Goal: Information Seeking & Learning: Learn about a topic

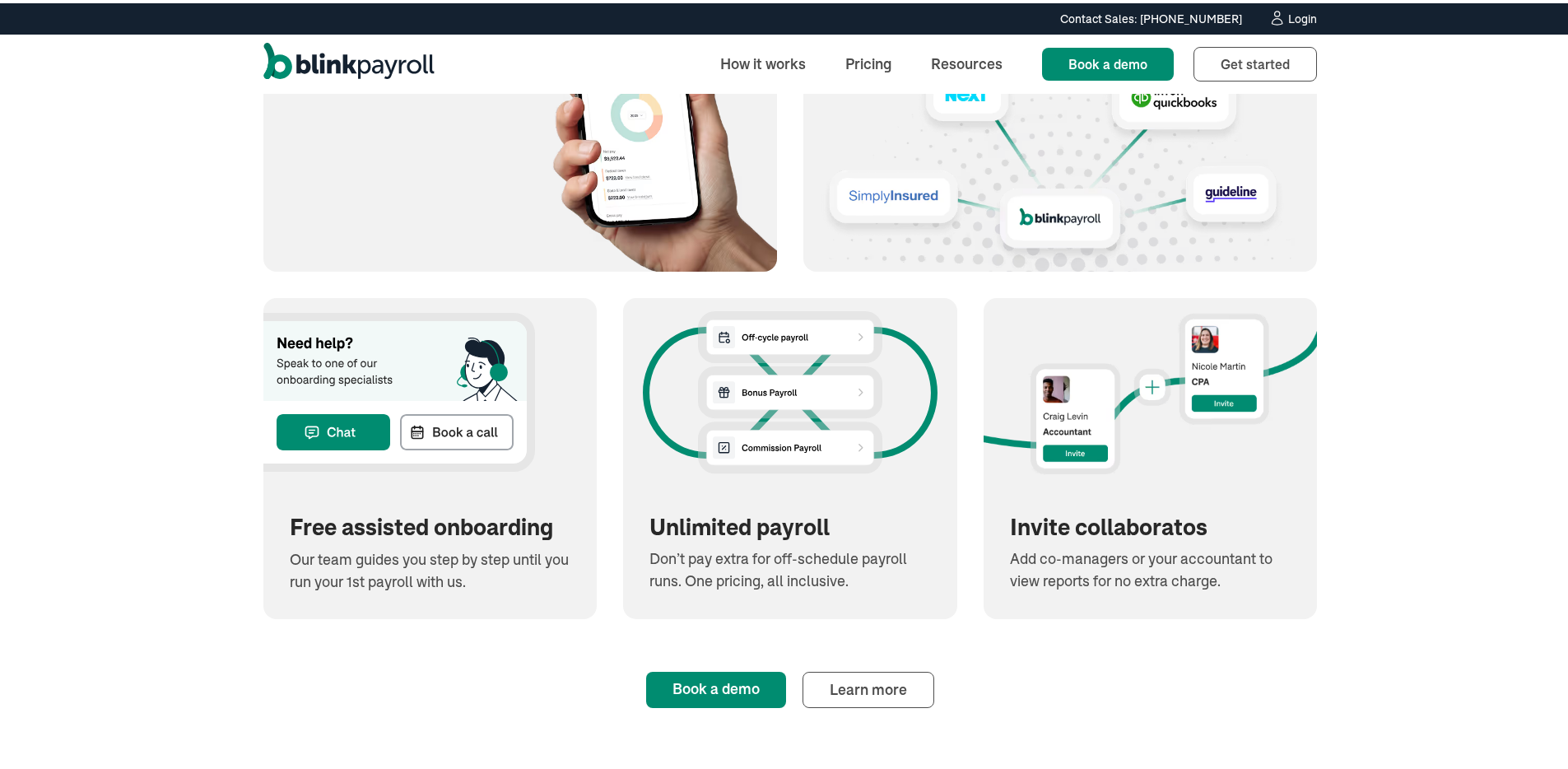
scroll to position [2403, 0]
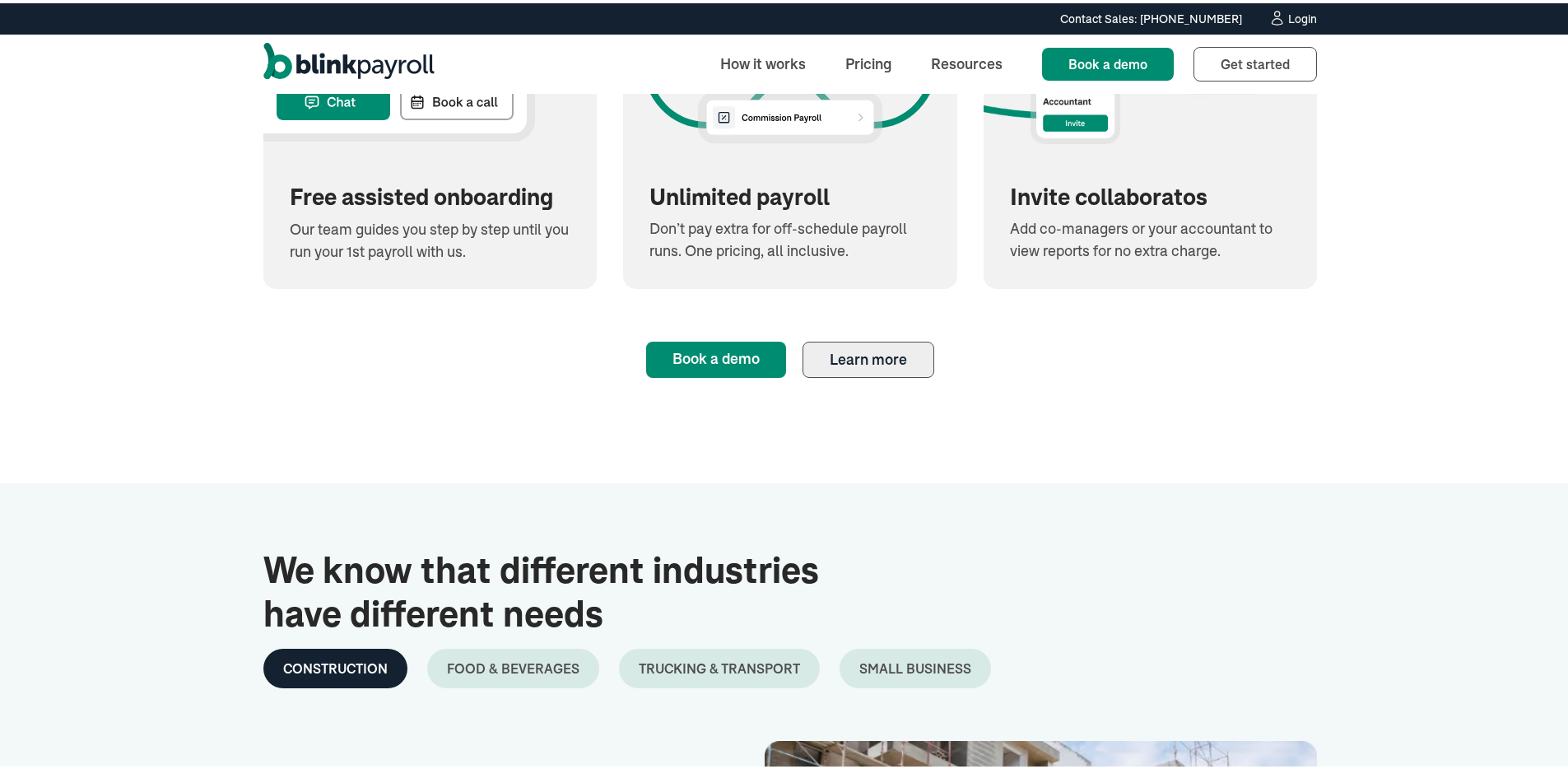
click at [822, 374] on link "Learn more" at bounding box center [868, 357] width 132 height 37
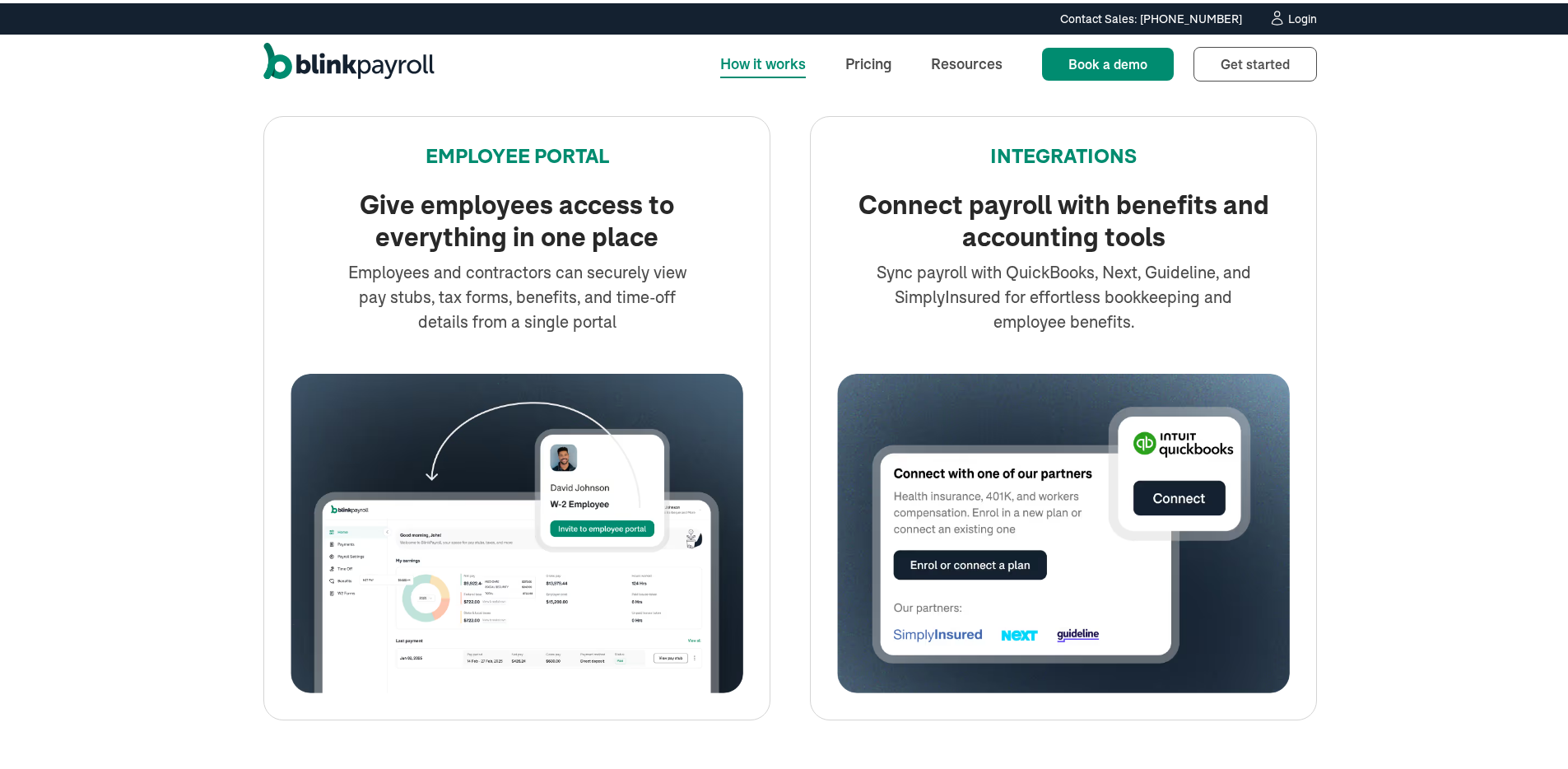
scroll to position [2930, 0]
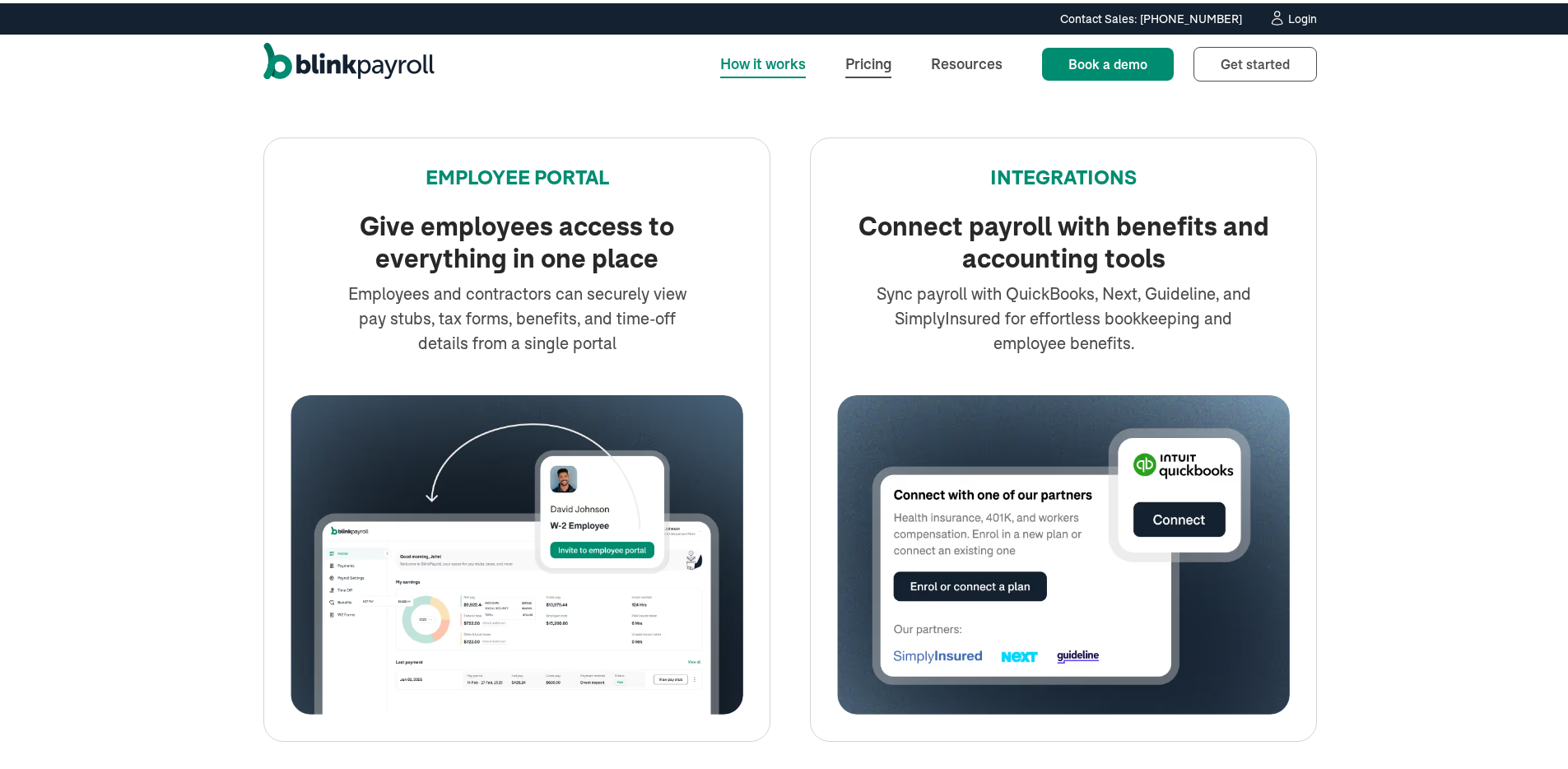
click at [864, 62] on link "Pricing" at bounding box center [868, 60] width 72 height 36
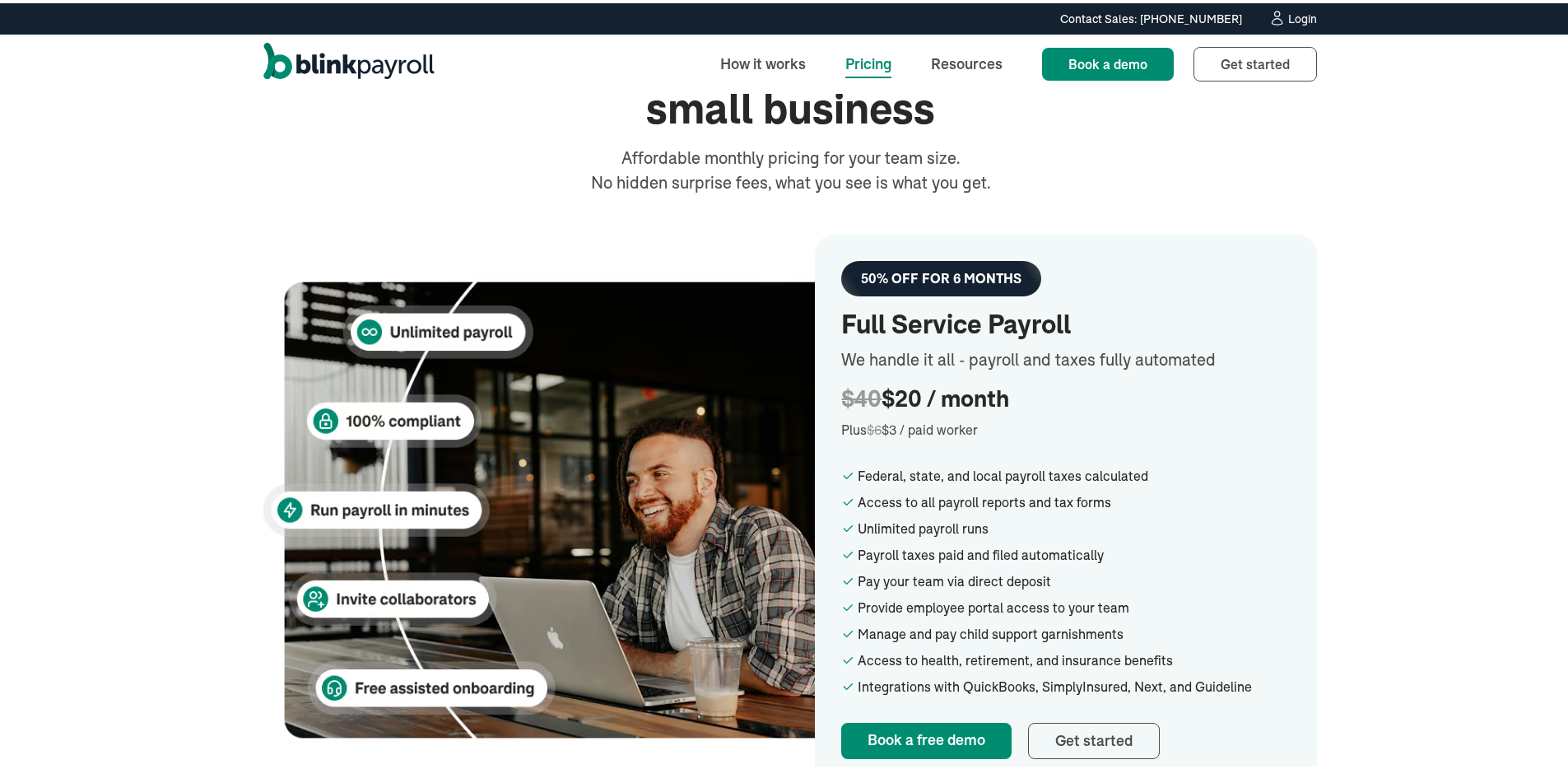
scroll to position [342, 0]
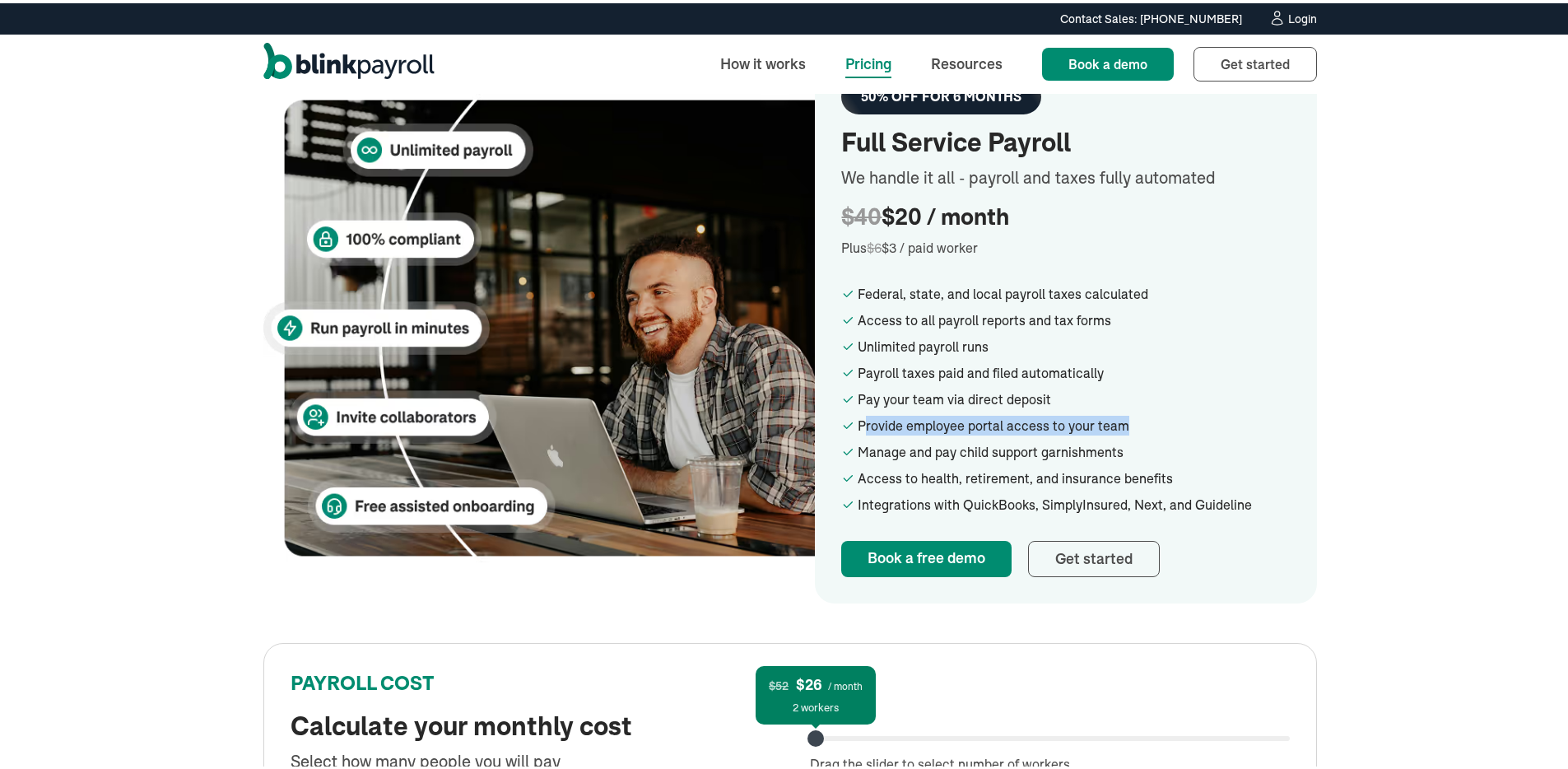
drag, startPoint x: 865, startPoint y: 421, endPoint x: 1125, endPoint y: 430, distance: 260.2
click at [1125, 430] on div "Provide employee portal access to your team" at bounding box center [1074, 422] width 433 height 20
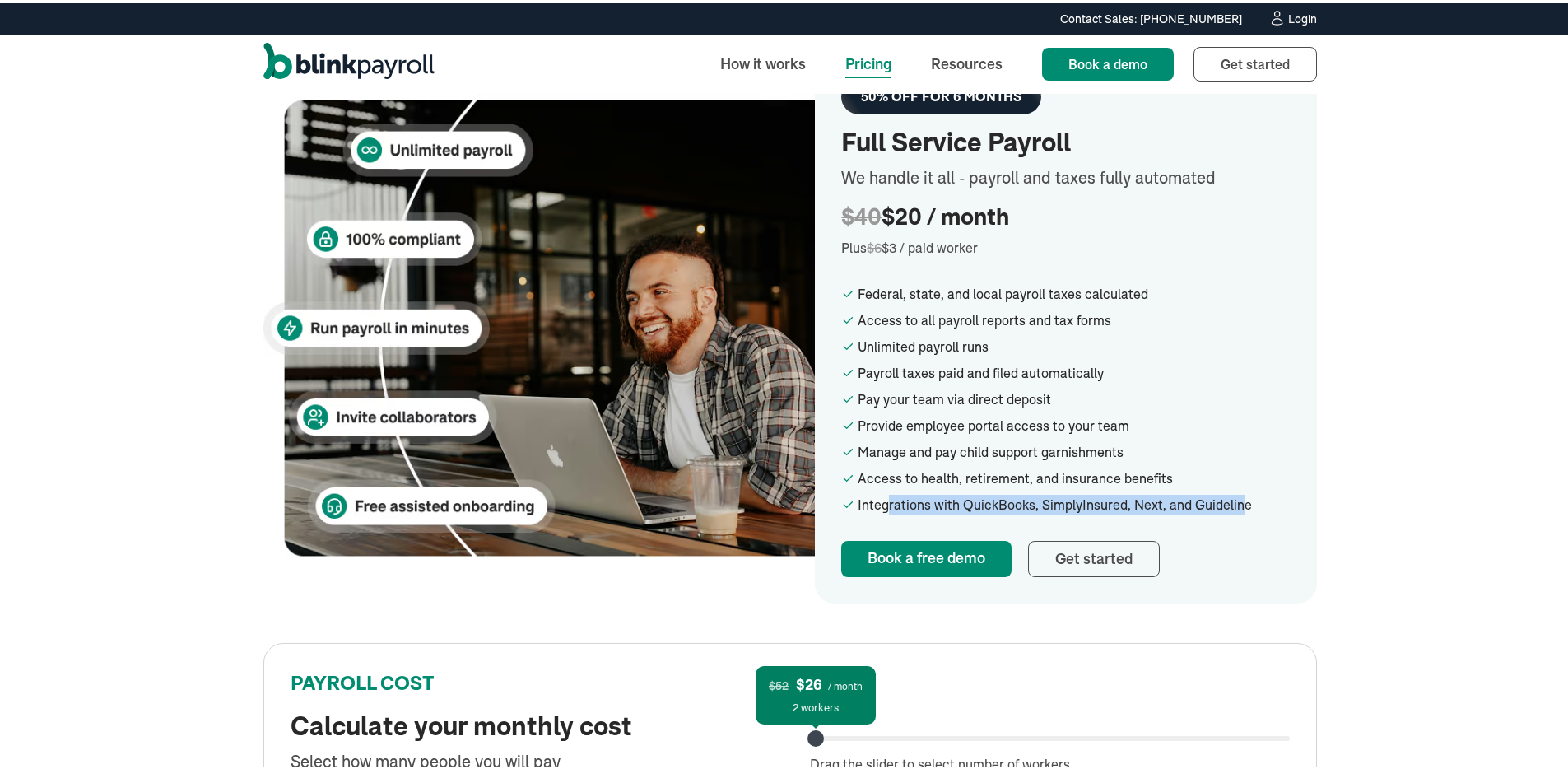
drag, startPoint x: 882, startPoint y: 504, endPoint x: 1233, endPoint y: 496, distance: 351.1
click at [1233, 496] on div "Integrations with QuickBooks, SimplyInsured, Next, and Guideline" at bounding box center [1074, 501] width 433 height 20
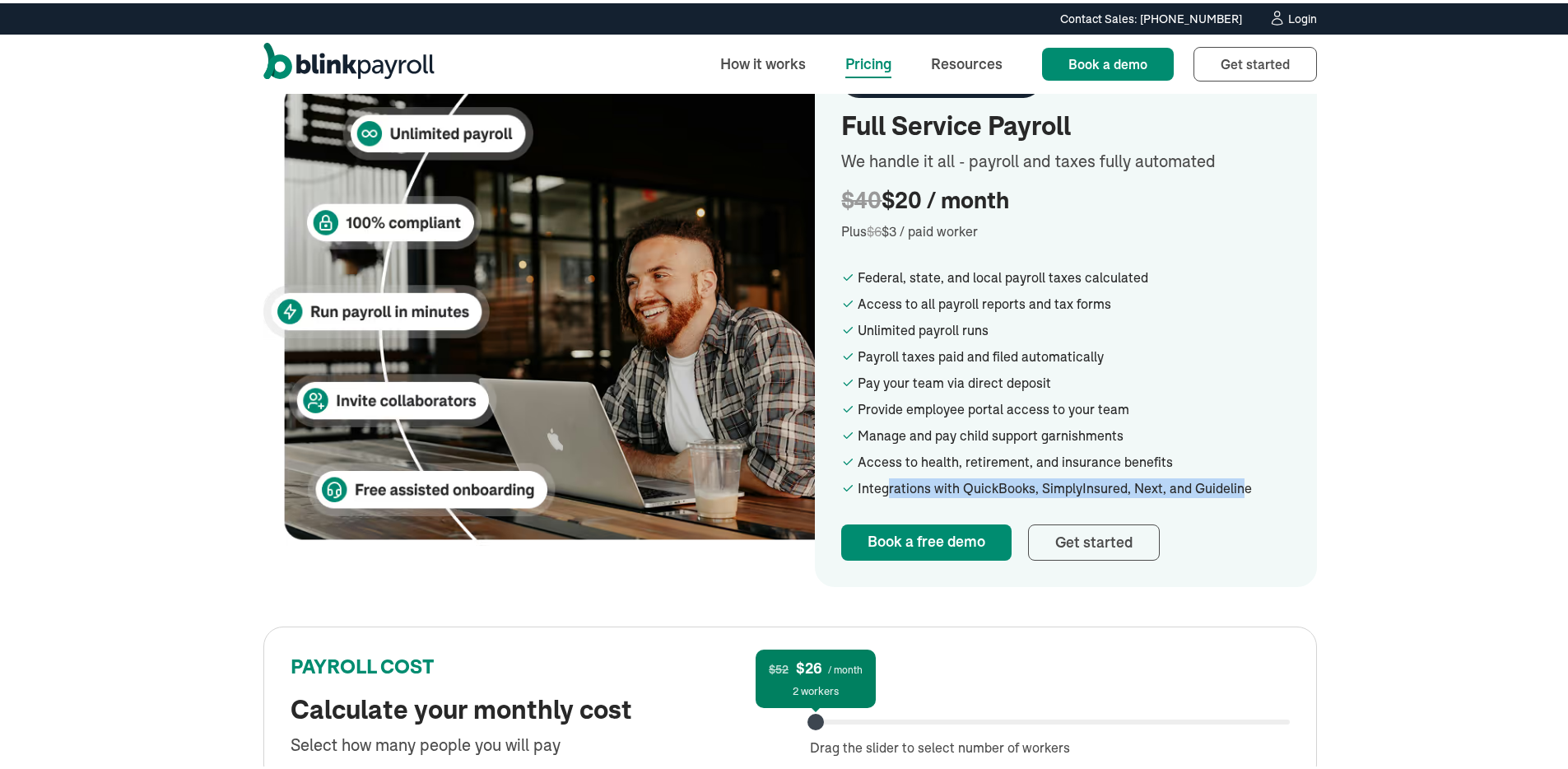
scroll to position [443, 0]
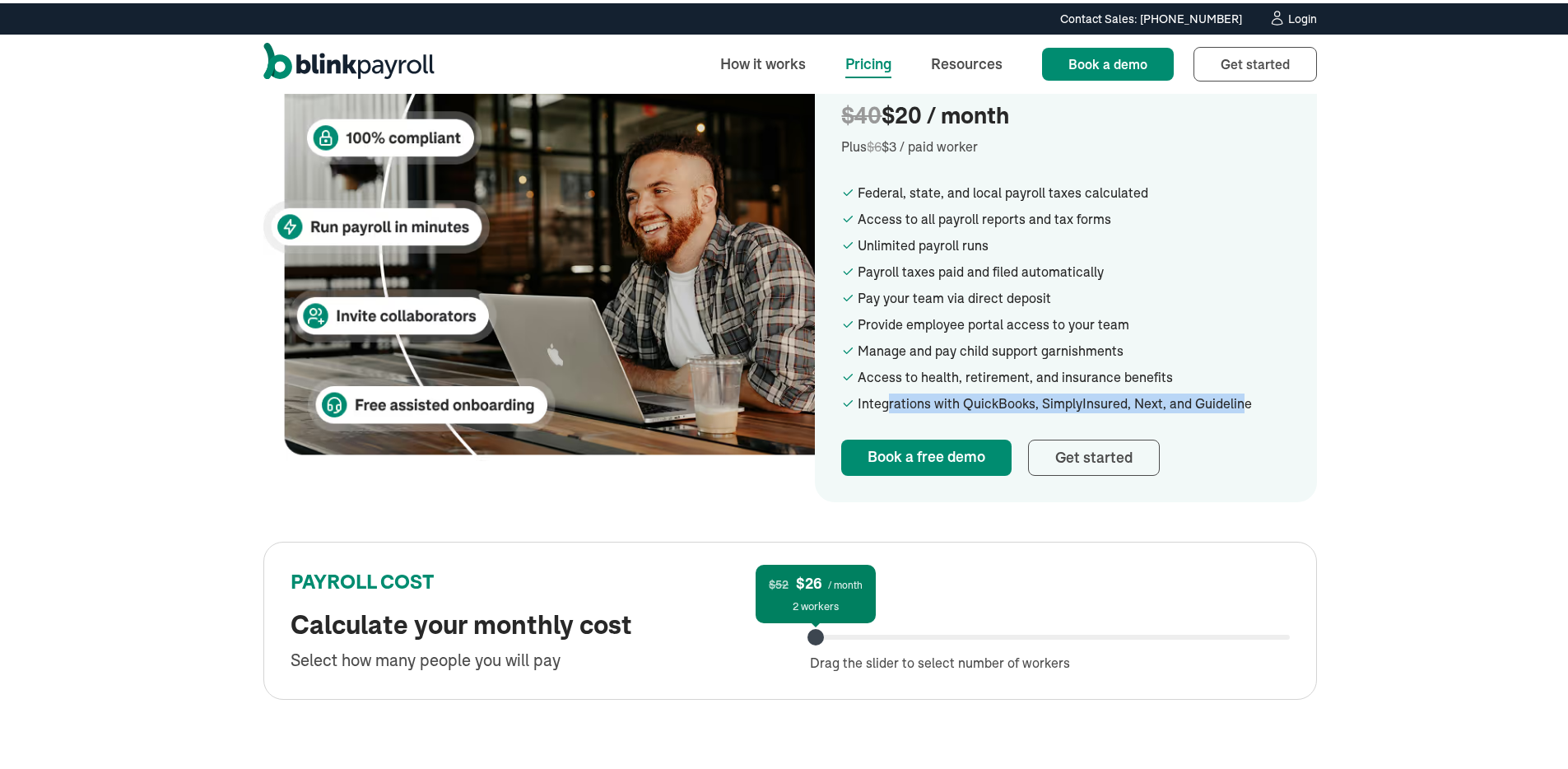
click at [1016, 404] on div "Integrations with QuickBooks, SimplyInsured, Next, and Guideline" at bounding box center [1074, 400] width 433 height 20
click at [1220, 399] on div "Integrations with QuickBooks, SimplyInsured, Next, and Guideline" at bounding box center [1074, 400] width 433 height 20
click at [743, 46] on link "How it works" at bounding box center [763, 60] width 112 height 36
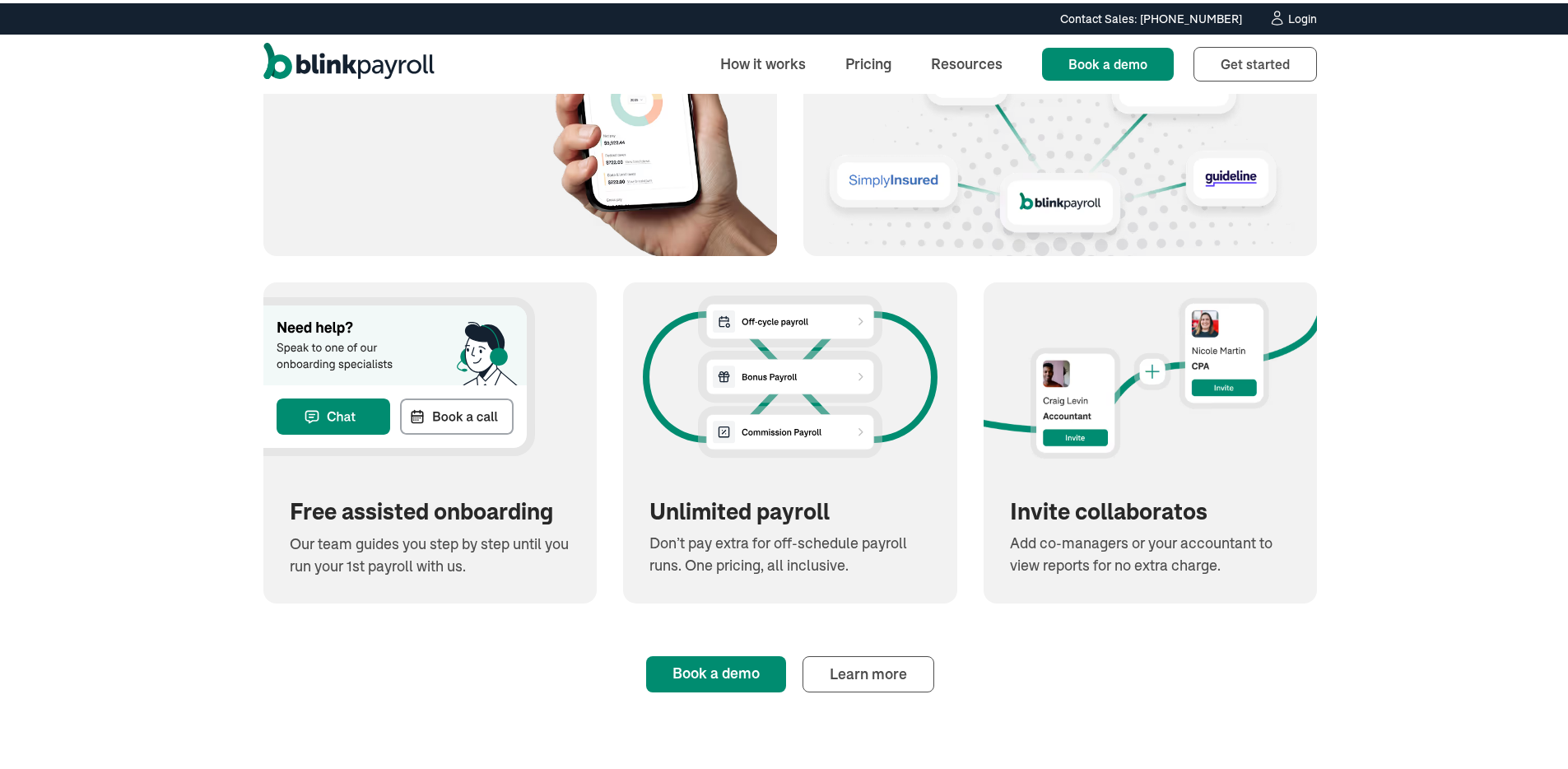
scroll to position [1748, 0]
